Goal: Task Accomplishment & Management: Use online tool/utility

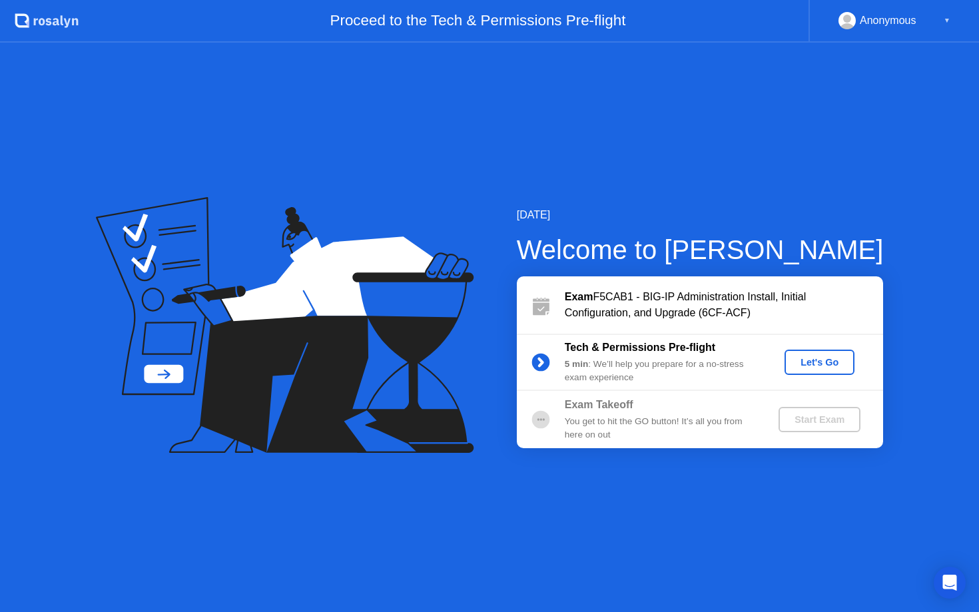
click at [818, 357] on div "Let's Go" at bounding box center [819, 362] width 59 height 11
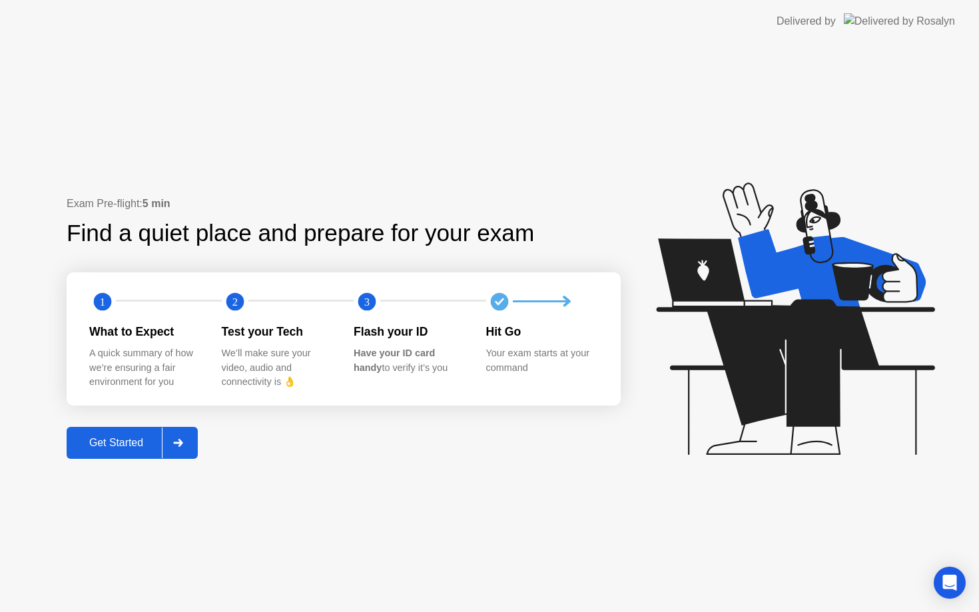
click at [179, 439] on icon at bounding box center [178, 443] width 10 height 8
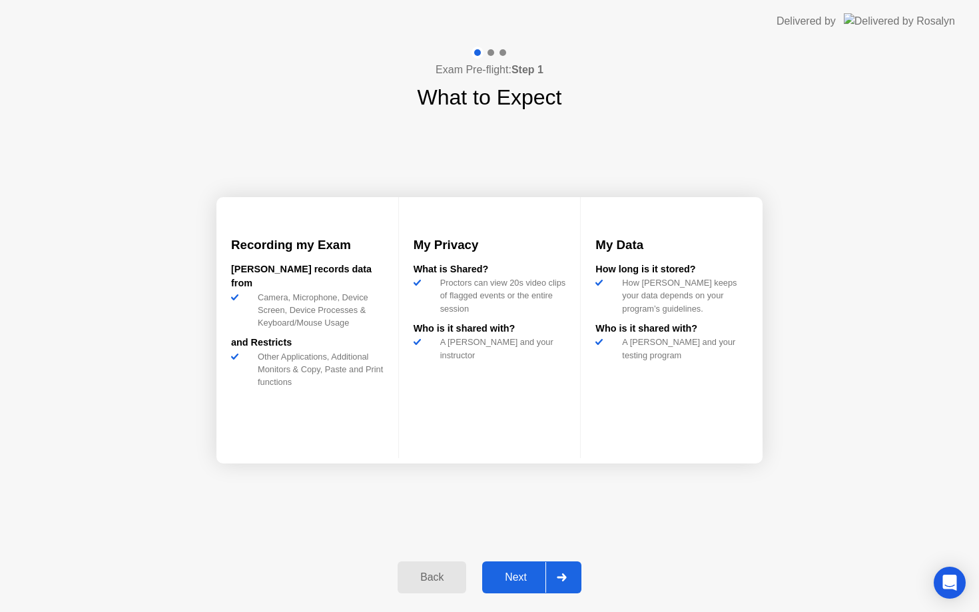
click at [566, 575] on icon at bounding box center [561, 578] width 9 height 8
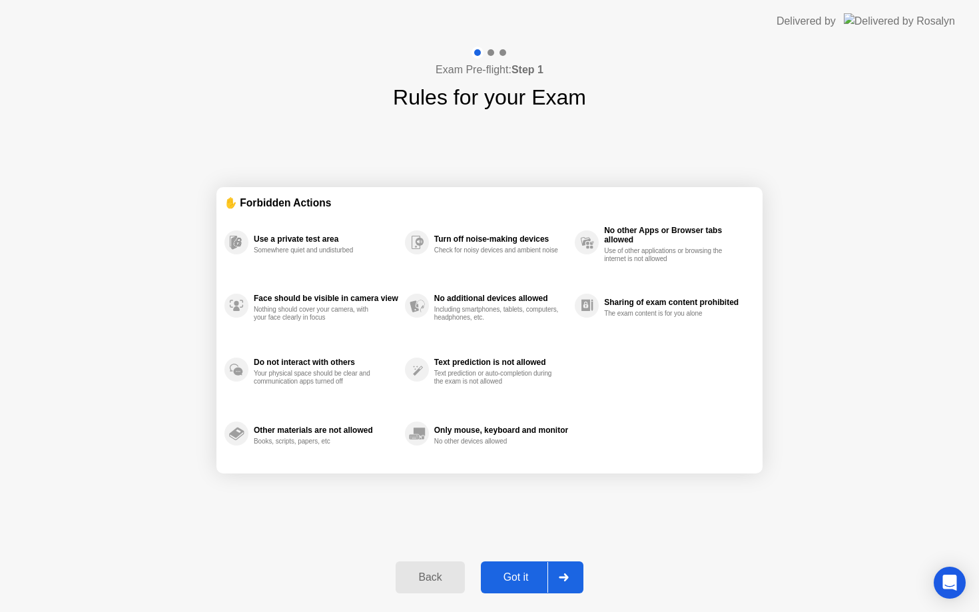
click at [568, 572] on div at bounding box center [564, 577] width 32 height 31
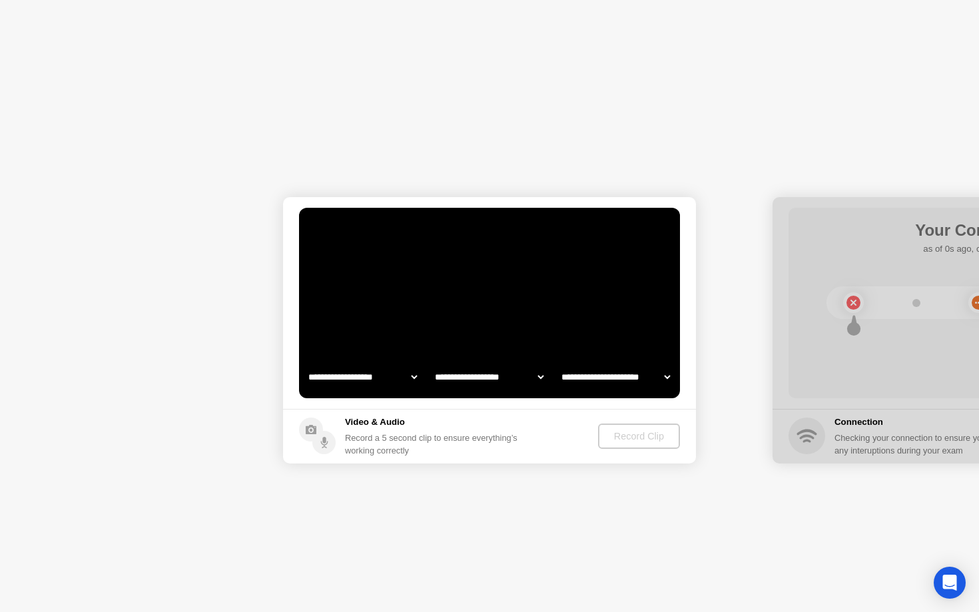
select select "**********"
select select "*******"
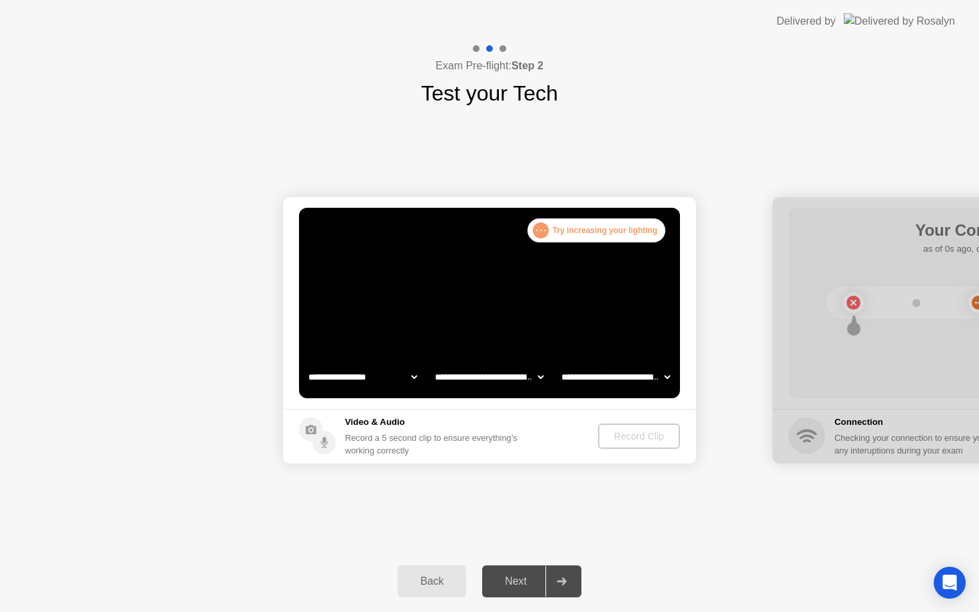
click at [390, 374] on select "**********" at bounding box center [363, 377] width 114 height 27
select select "**********"
click at [644, 436] on div "Record Clip" at bounding box center [639, 436] width 71 height 11
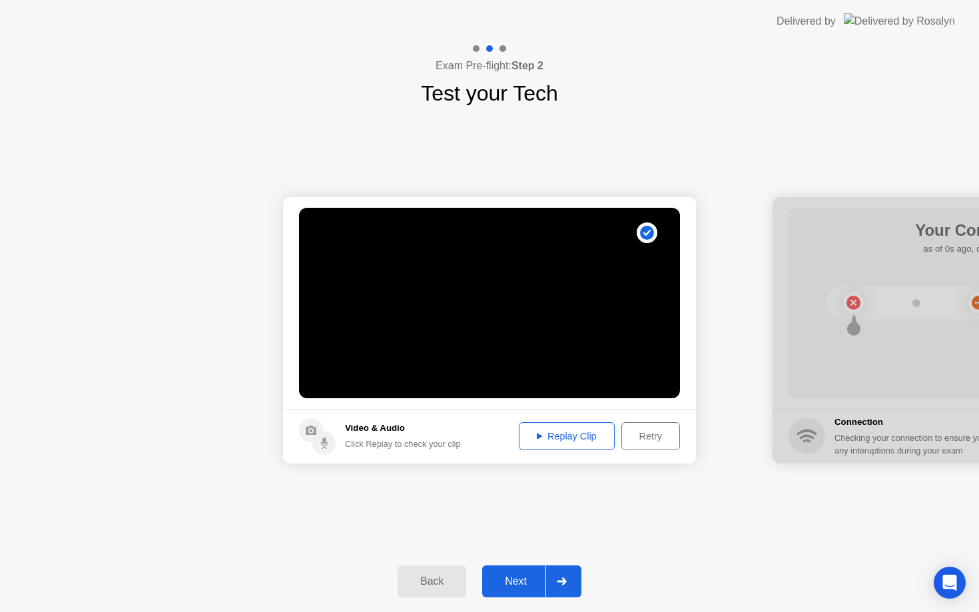
click at [567, 438] on div "Replay Clip" at bounding box center [567, 436] width 87 height 11
click at [565, 581] on icon at bounding box center [561, 582] width 9 height 8
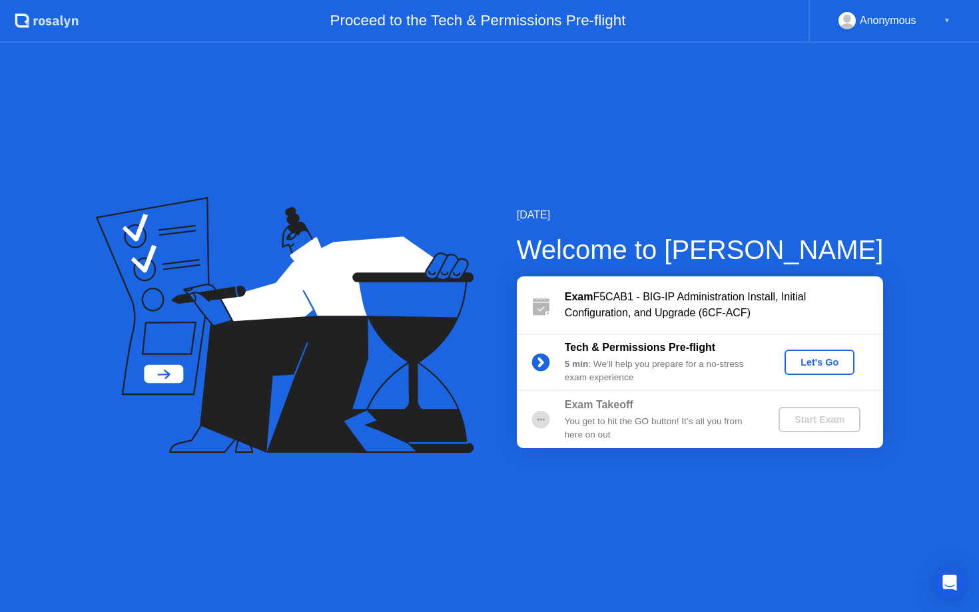
click at [814, 364] on div "Let's Go" at bounding box center [819, 362] width 59 height 11
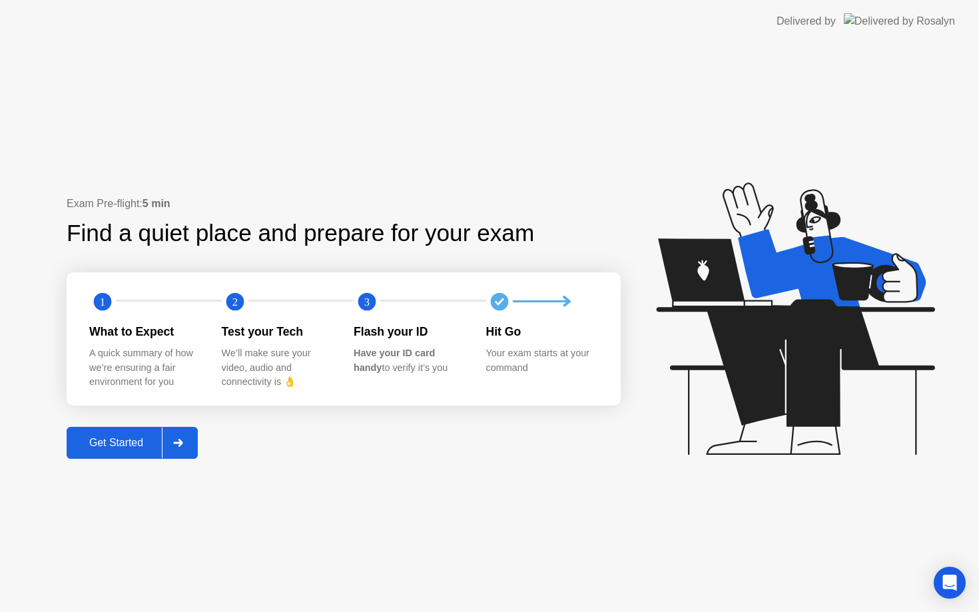
click at [189, 444] on div at bounding box center [178, 443] width 32 height 31
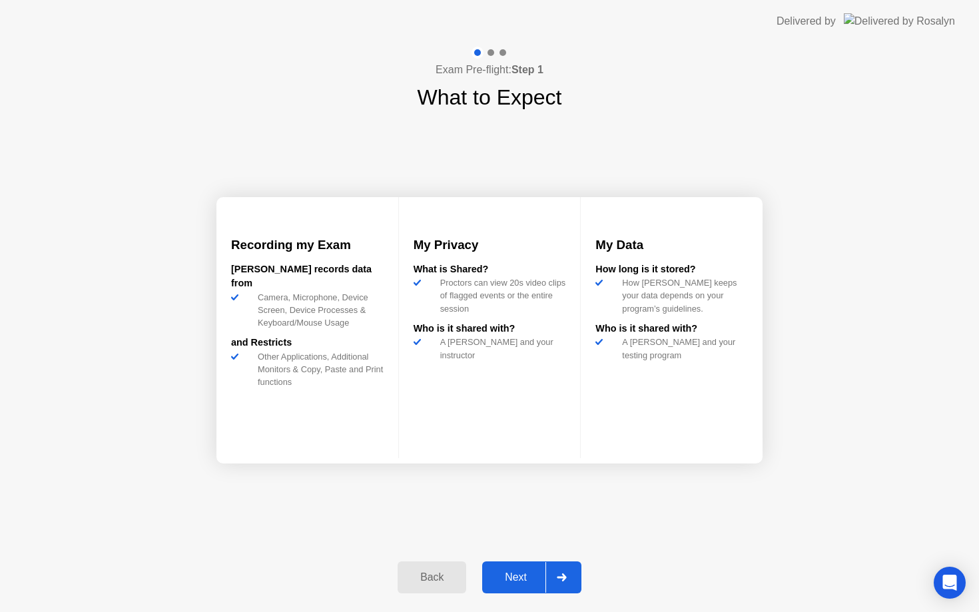
click at [560, 579] on icon at bounding box center [562, 578] width 10 height 8
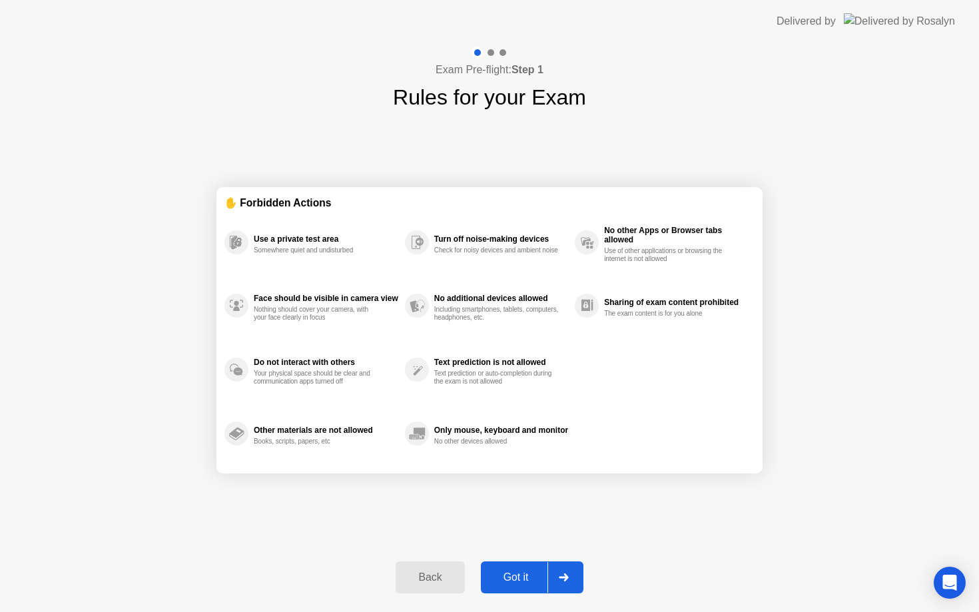
click at [560, 579] on icon at bounding box center [564, 578] width 10 height 8
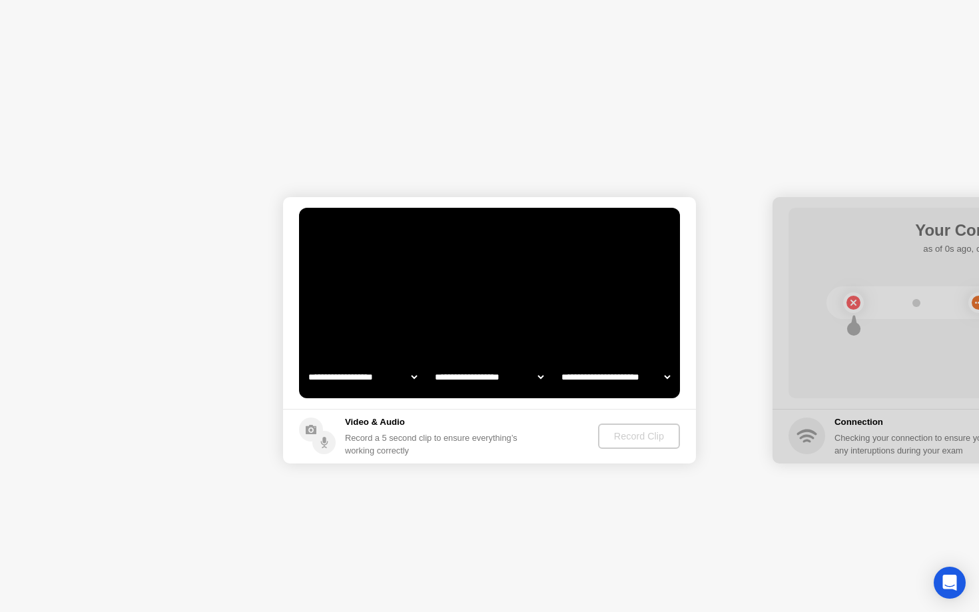
select select "**********"
select select "*******"
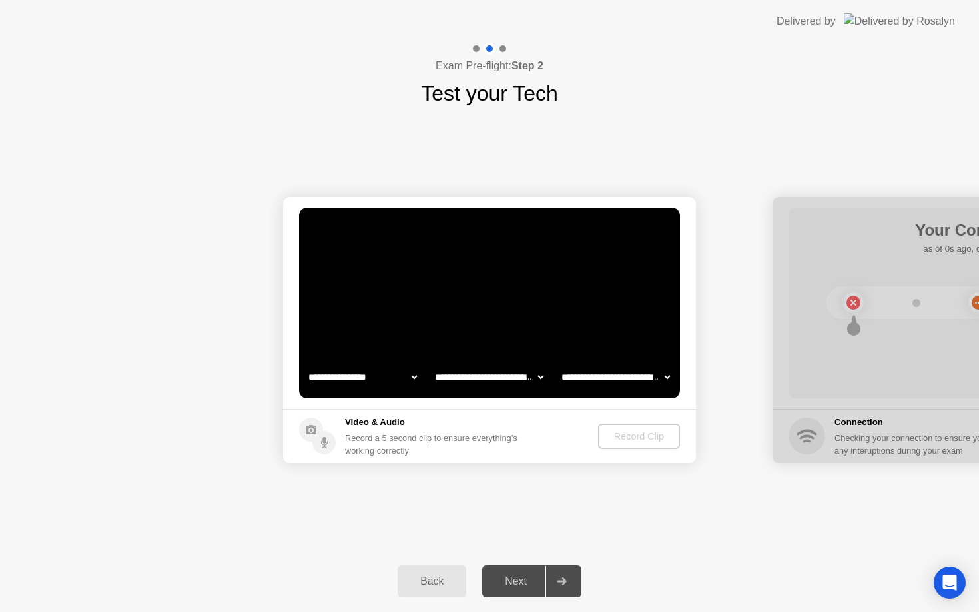
click at [346, 380] on select "**********" at bounding box center [363, 377] width 114 height 27
select select "**********"
click at [566, 587] on div at bounding box center [562, 581] width 32 height 31
click at [644, 439] on div "Record Clip" at bounding box center [639, 436] width 71 height 11
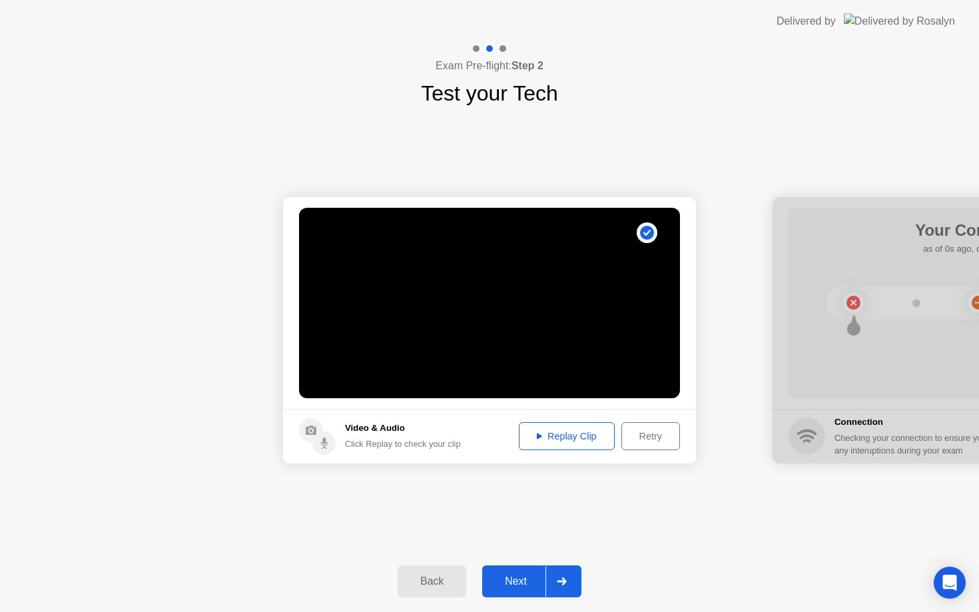
click at [550, 428] on button "Replay Clip" at bounding box center [567, 436] width 96 height 28
click at [554, 582] on div at bounding box center [562, 581] width 32 height 31
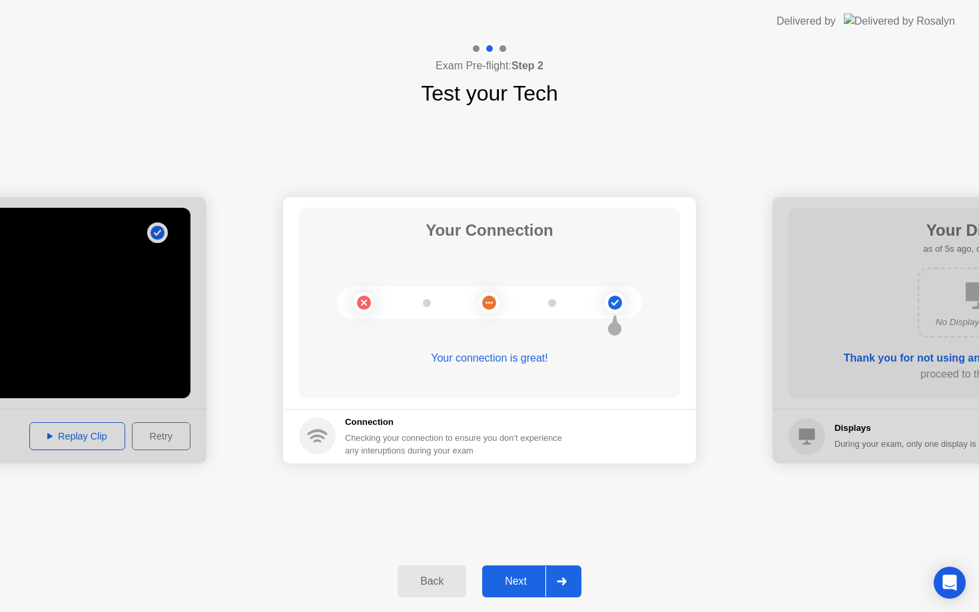
click at [564, 582] on icon at bounding box center [561, 582] width 9 height 8
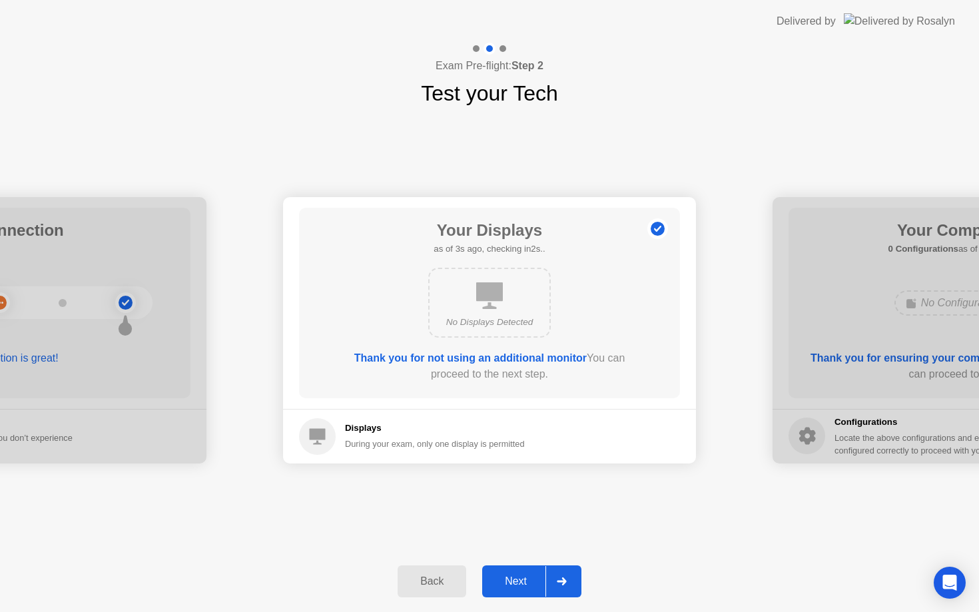
click at [559, 580] on icon at bounding box center [562, 582] width 10 height 8
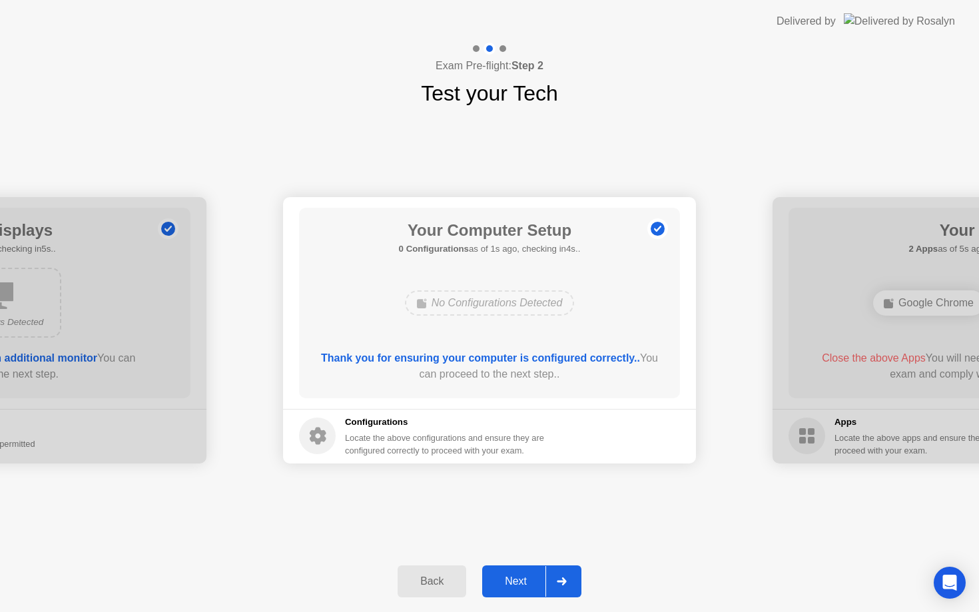
click at [564, 578] on icon at bounding box center [561, 582] width 9 height 8
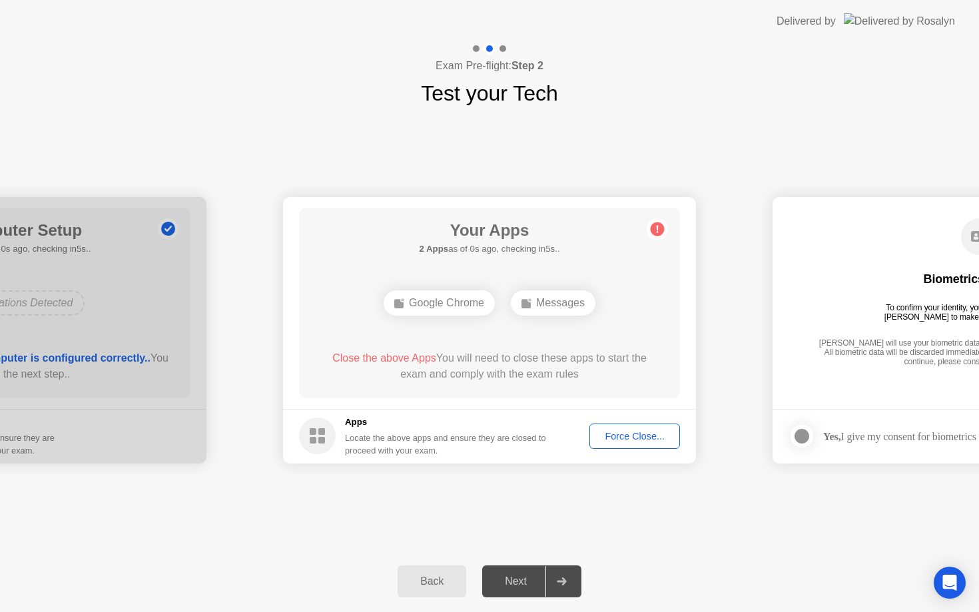
click at [647, 436] on div "Force Close..." at bounding box center [634, 436] width 81 height 11
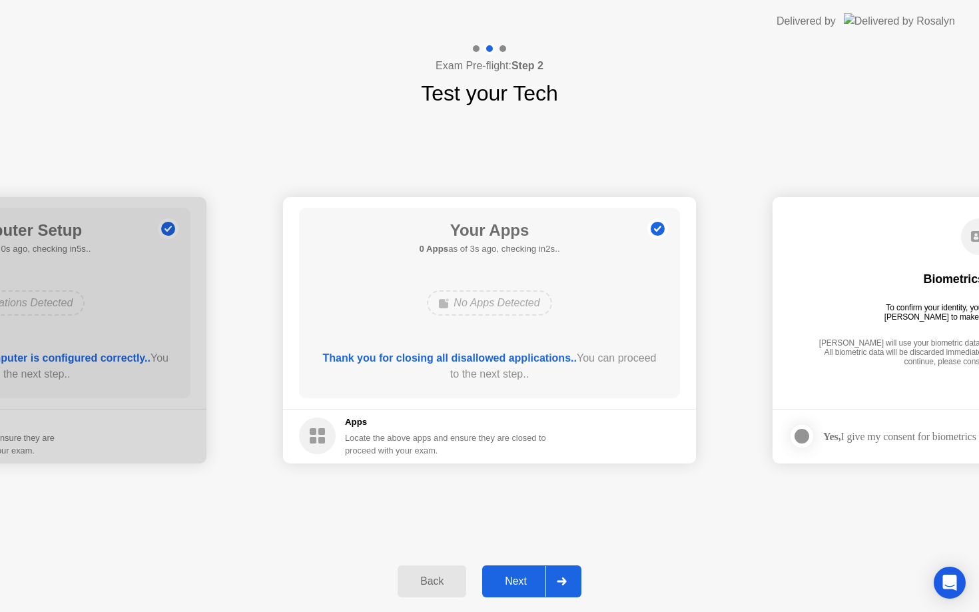
click at [563, 582] on icon at bounding box center [561, 582] width 9 height 8
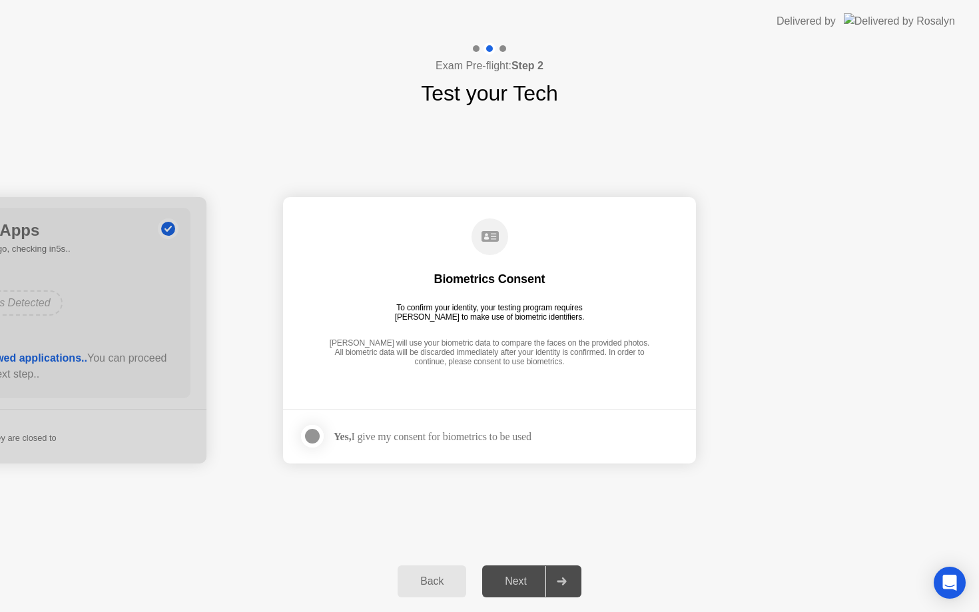
click at [310, 440] on div at bounding box center [312, 436] width 16 height 16
click at [564, 581] on icon at bounding box center [561, 582] width 9 height 8
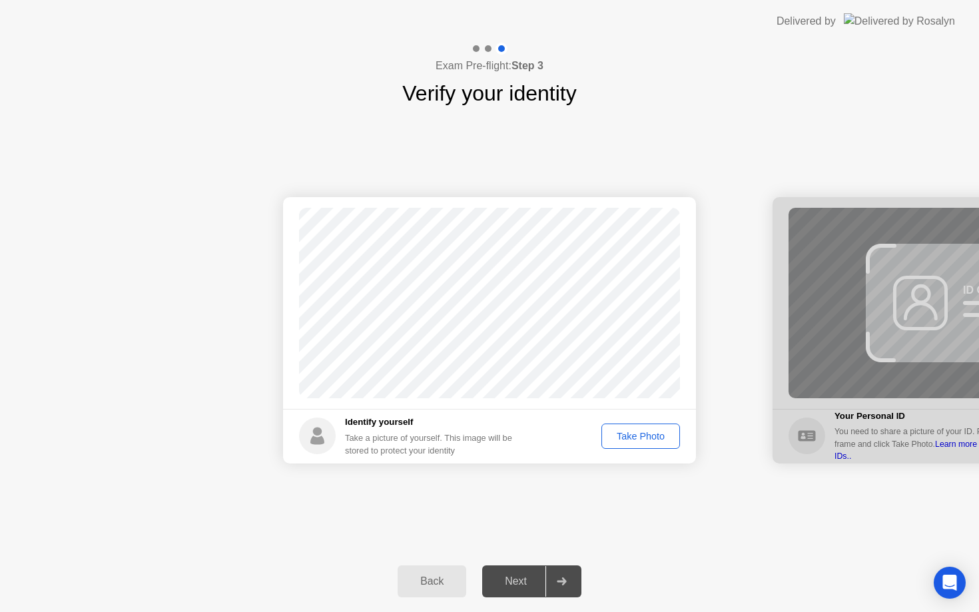
click at [634, 434] on div "Take Photo" at bounding box center [640, 436] width 69 height 11
click at [648, 437] on div "Retake" at bounding box center [650, 436] width 52 height 11
click at [664, 434] on div "Take Photo" at bounding box center [640, 436] width 69 height 11
click at [660, 435] on div "Retake" at bounding box center [650, 436] width 52 height 11
click at [648, 433] on div "Take Photo" at bounding box center [640, 436] width 69 height 11
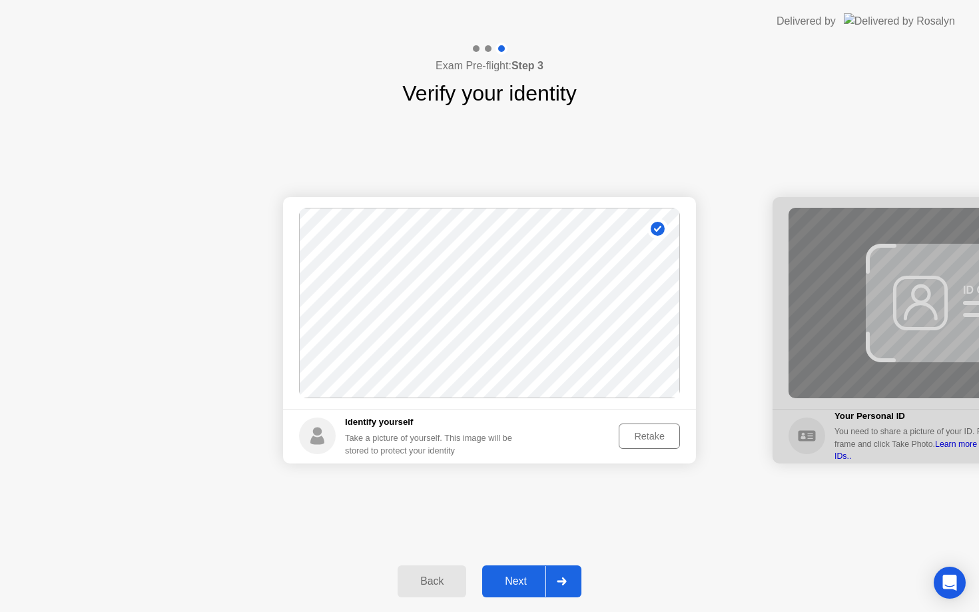
click at [568, 578] on div at bounding box center [562, 581] width 32 height 31
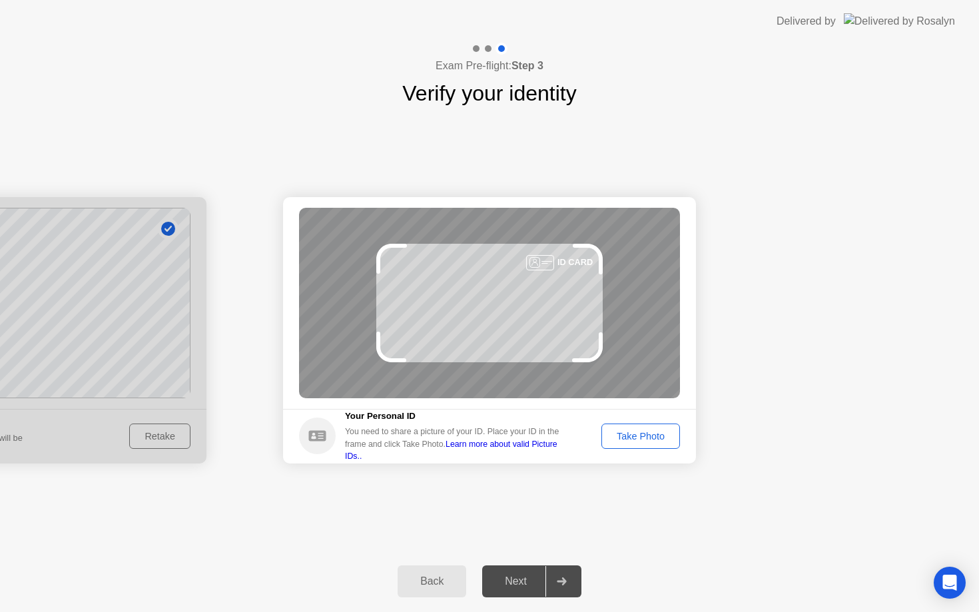
click at [643, 431] on div "Take Photo" at bounding box center [640, 436] width 69 height 11
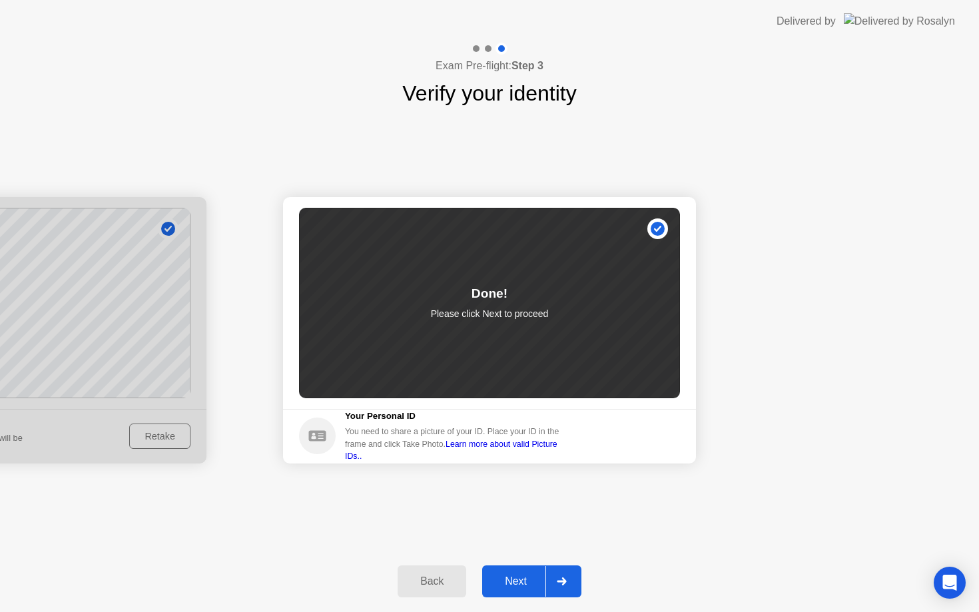
click at [562, 587] on div at bounding box center [562, 581] width 32 height 31
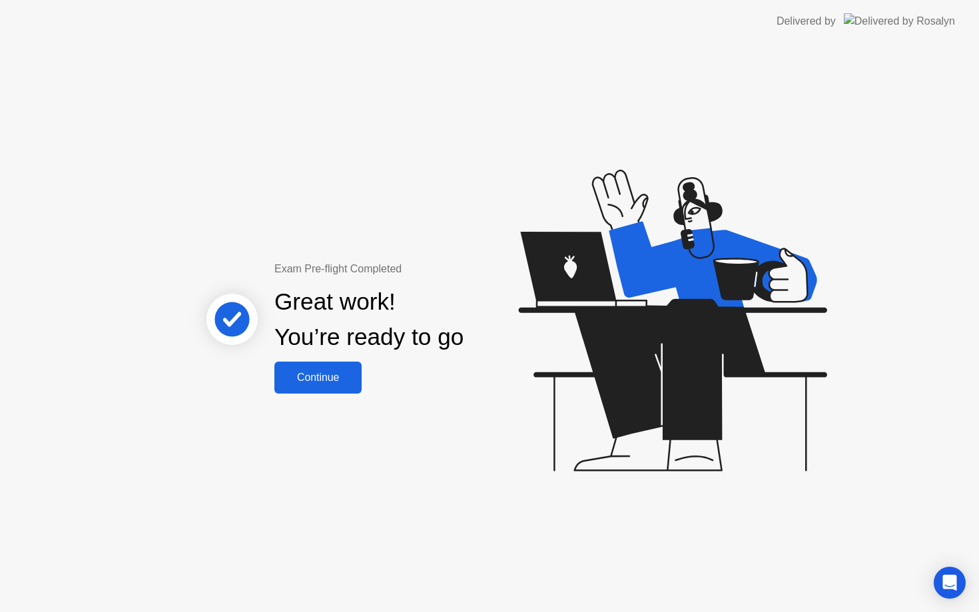
click at [322, 376] on div "Continue" at bounding box center [318, 378] width 79 height 12
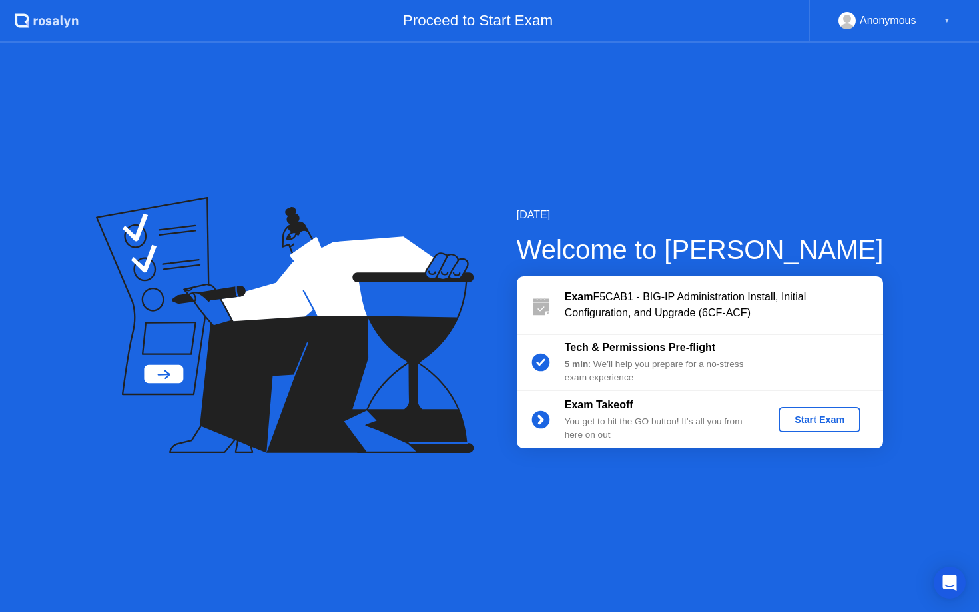
click at [821, 418] on div "Start Exam" at bounding box center [819, 419] width 71 height 11
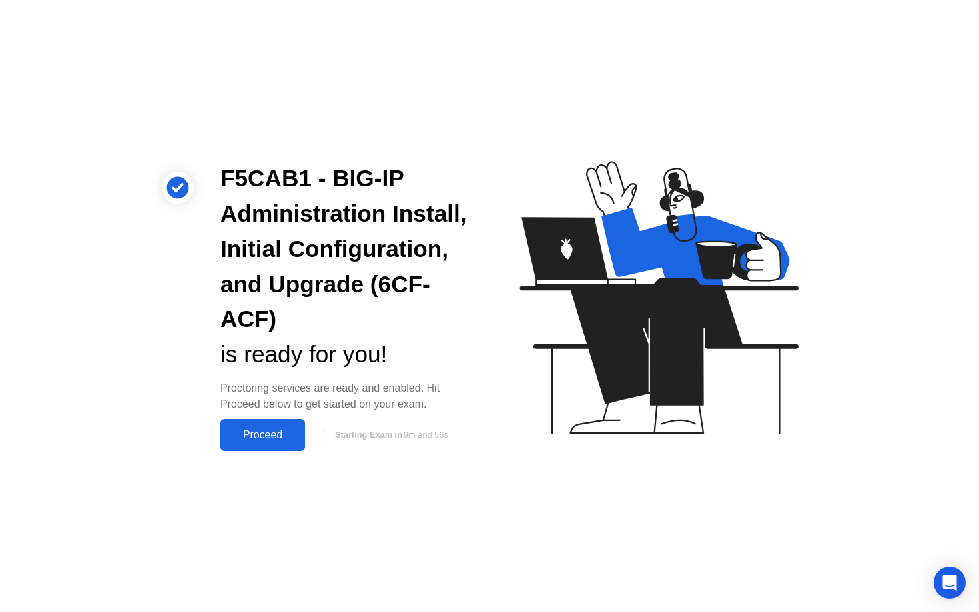
click at [261, 436] on div "Proceed" at bounding box center [263, 435] width 77 height 12
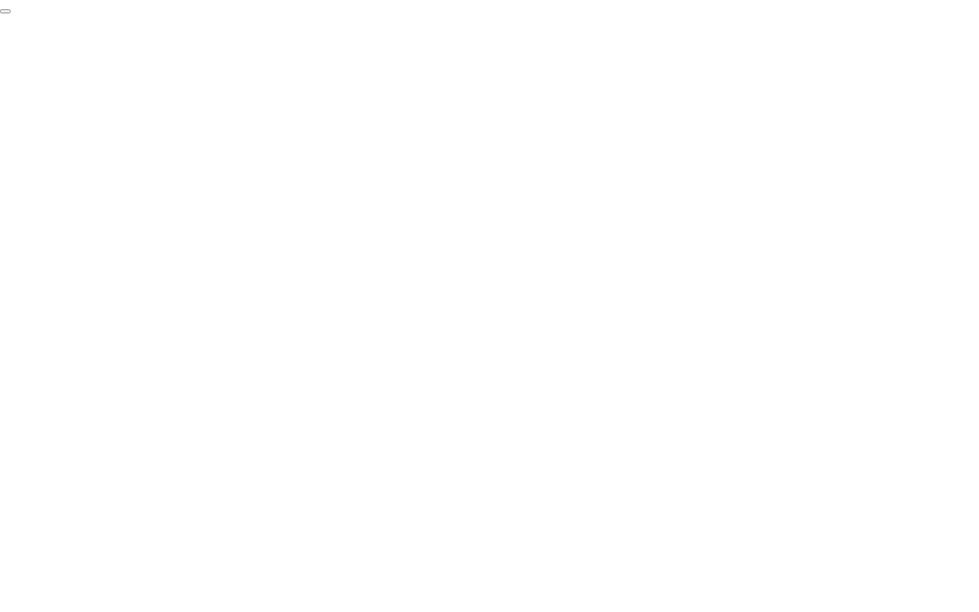
click div "End Proctoring Session"
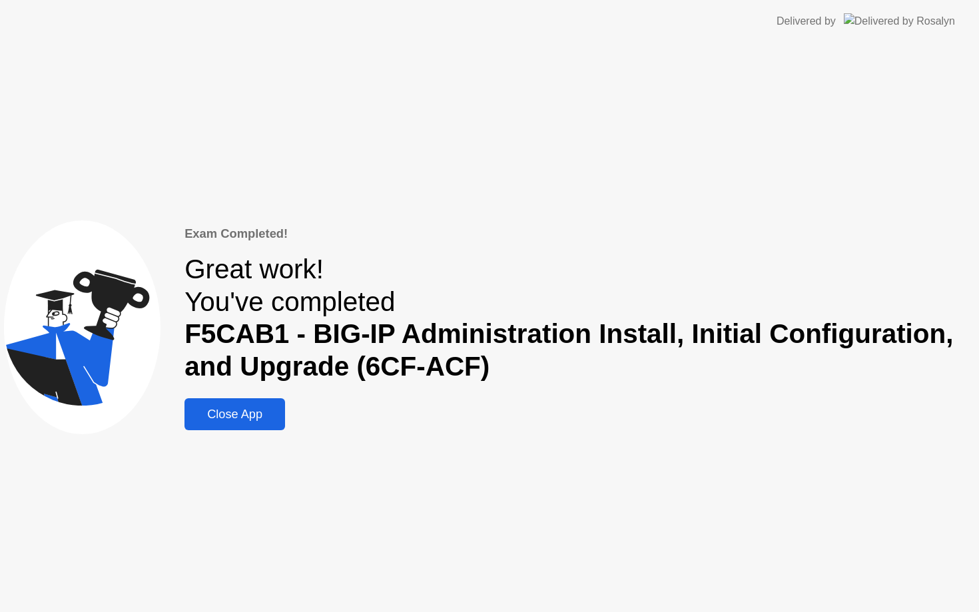
click at [235, 420] on div "Close App" at bounding box center [235, 415] width 93 height 14
